Goal: Transaction & Acquisition: Purchase product/service

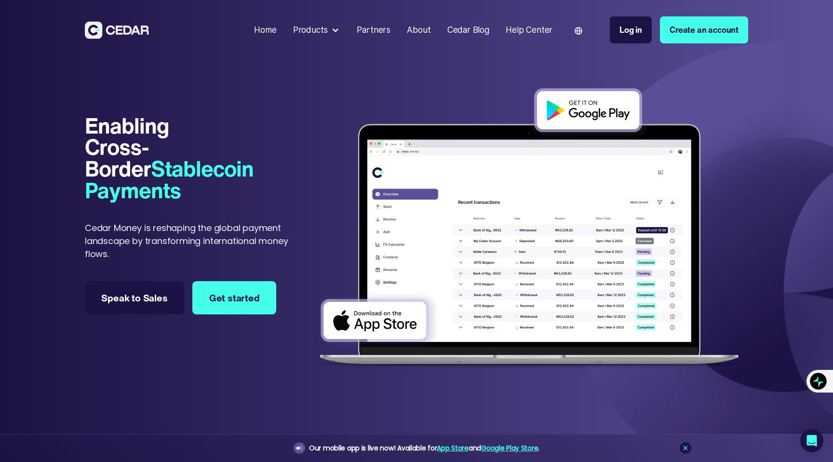
click at [321, 33] on div "Products" at bounding box center [310, 30] width 35 height 13
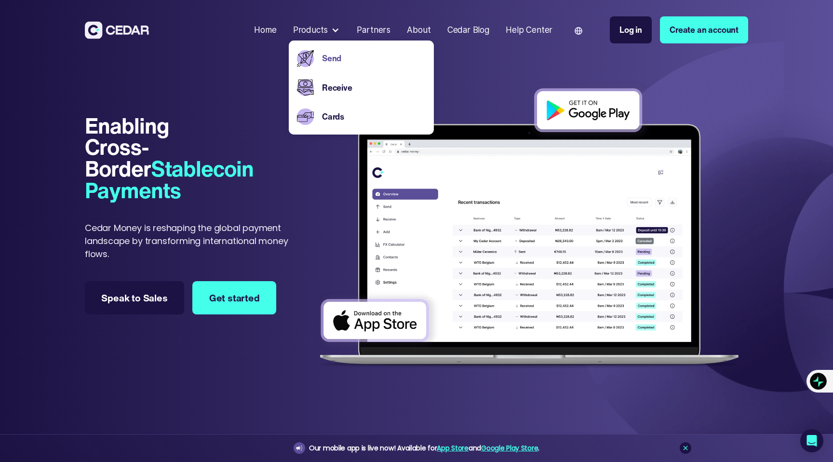
click at [325, 56] on link "Send" at bounding box center [374, 58] width 104 height 13
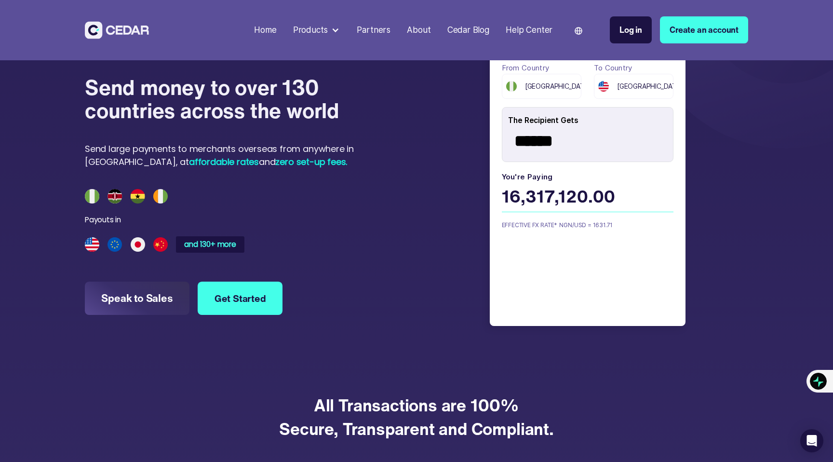
scroll to position [1010, 0]
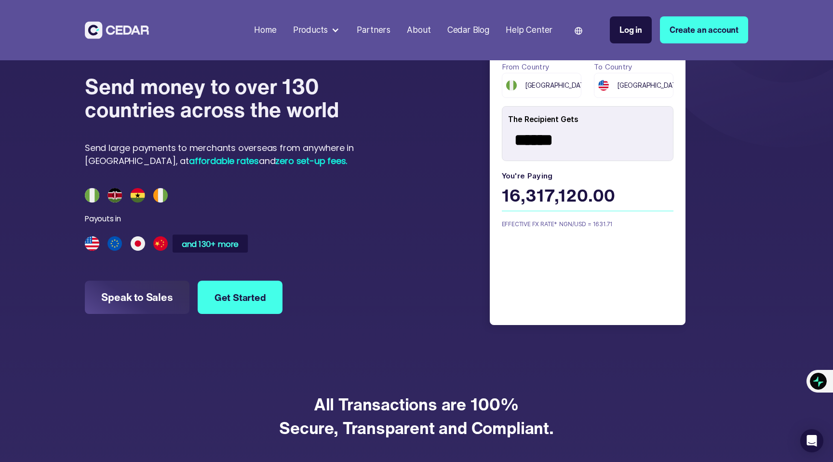
click at [210, 241] on div "and 130+ more" at bounding box center [210, 243] width 57 height 8
click at [217, 244] on div "and 130+ more" at bounding box center [210, 243] width 57 height 8
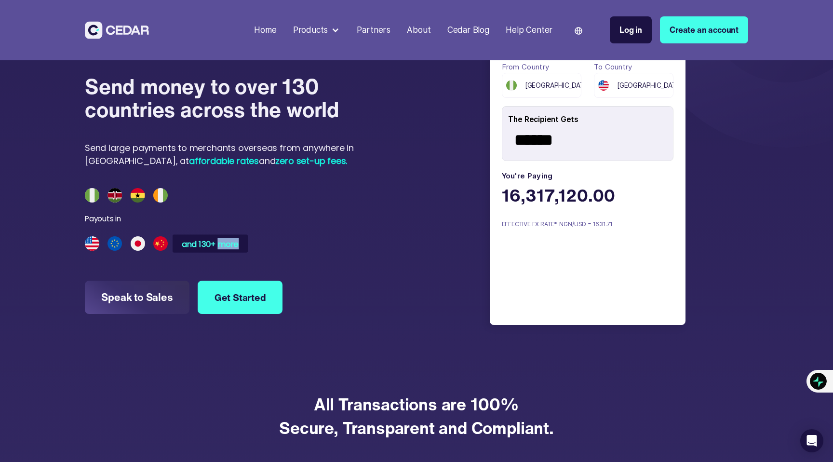
click at [217, 244] on div "and 130+ more" at bounding box center [210, 243] width 57 height 8
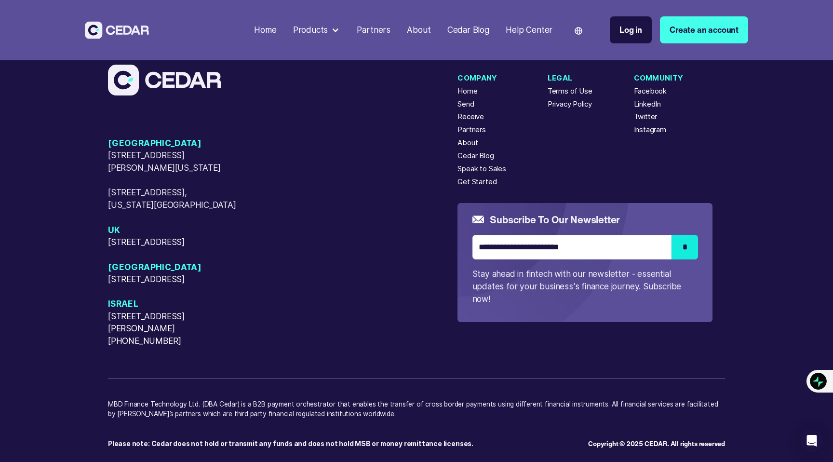
scroll to position [3112, 0]
